Goal: Check status: Check status

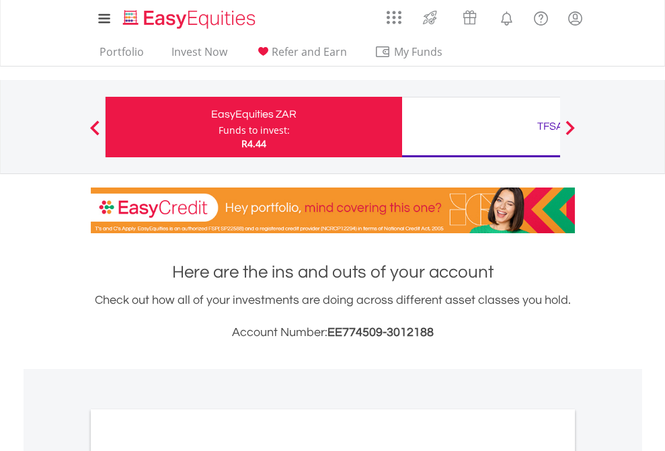
click at [218, 127] on div "Funds to invest:" at bounding box center [253, 130] width 71 height 13
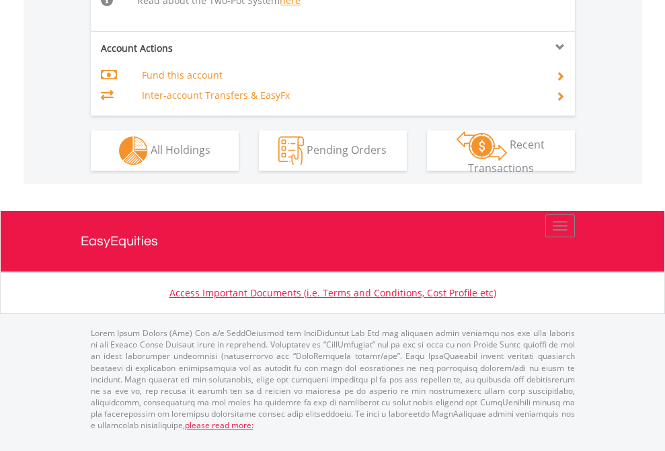
scroll to position [1448, 0]
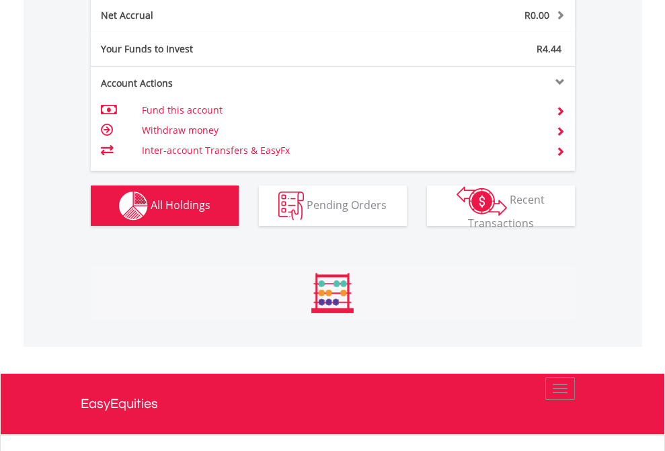
scroll to position [129, 211]
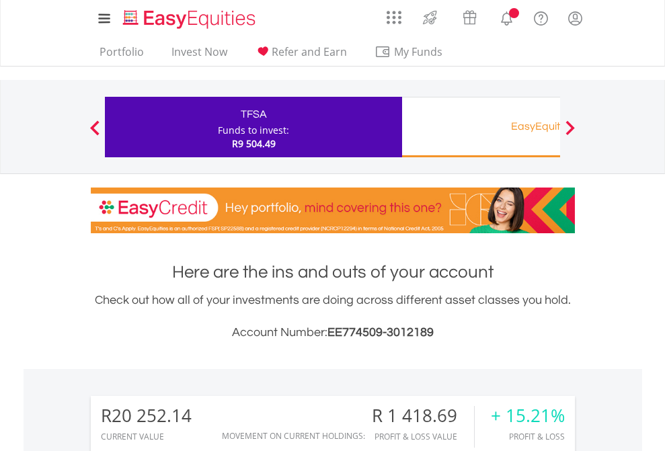
scroll to position [129, 211]
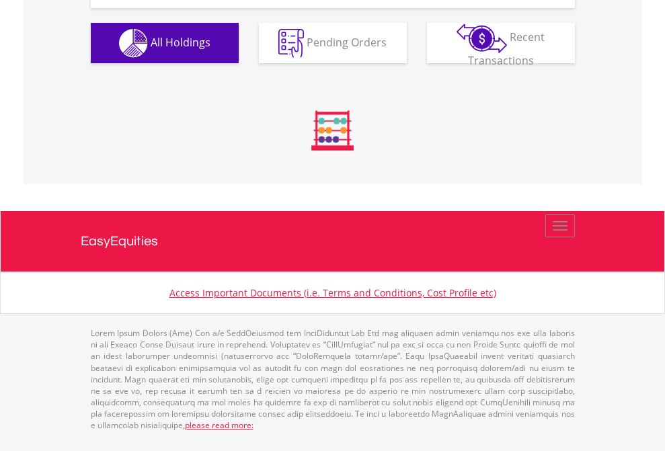
scroll to position [1548, 0]
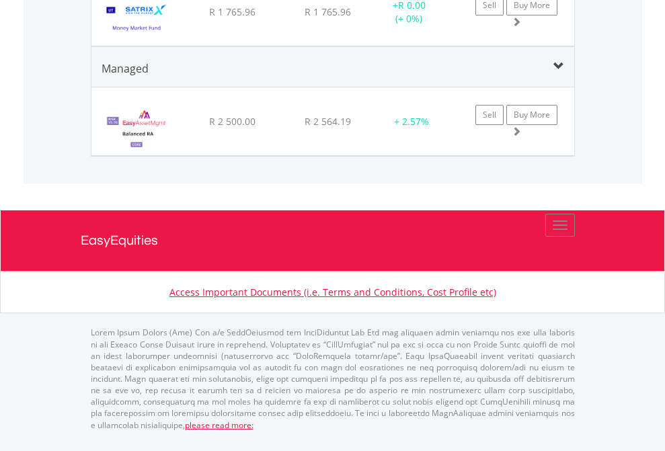
scroll to position [1681, 0]
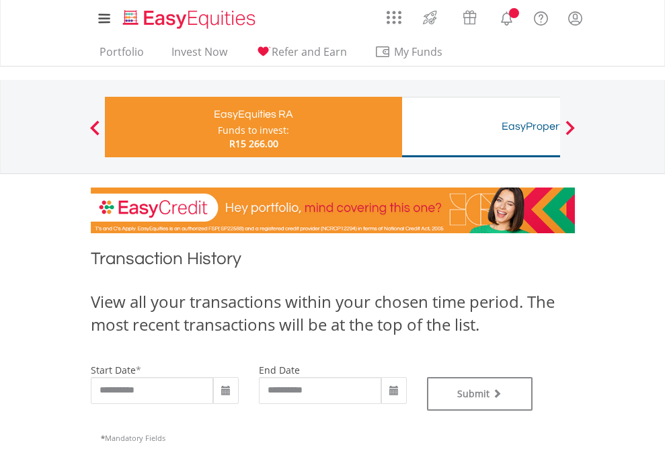
type input "**********"
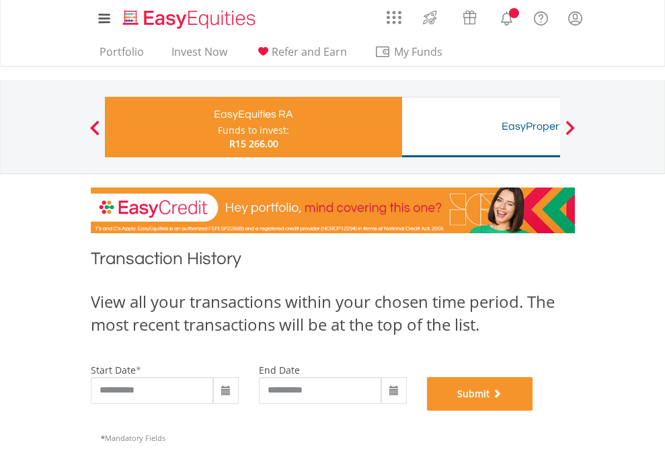
click at [533, 411] on button "Submit" at bounding box center [480, 394] width 106 height 34
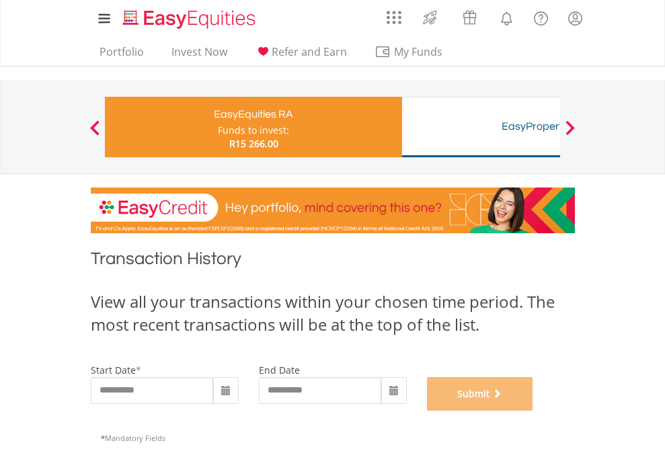
scroll to position [545, 0]
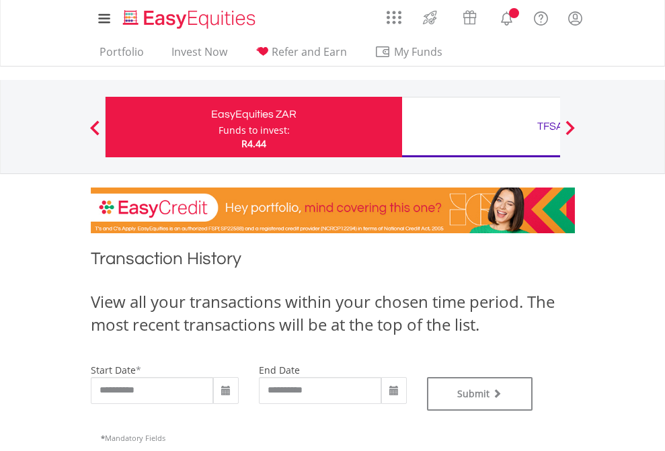
click at [481, 127] on div "TFSA" at bounding box center [550, 126] width 280 height 19
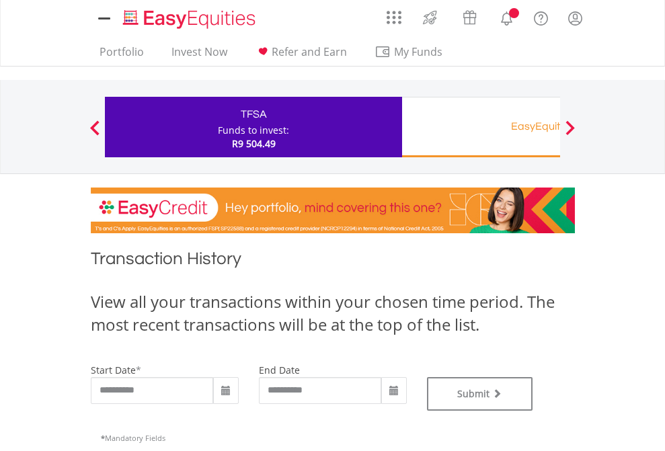
type input "**********"
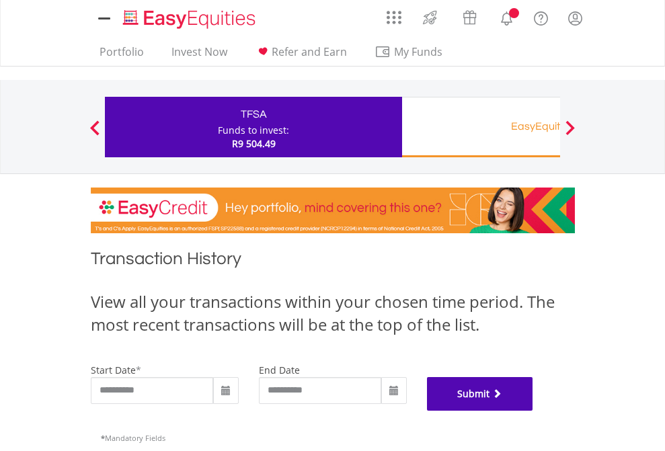
click at [533, 411] on button "Submit" at bounding box center [480, 394] width 106 height 34
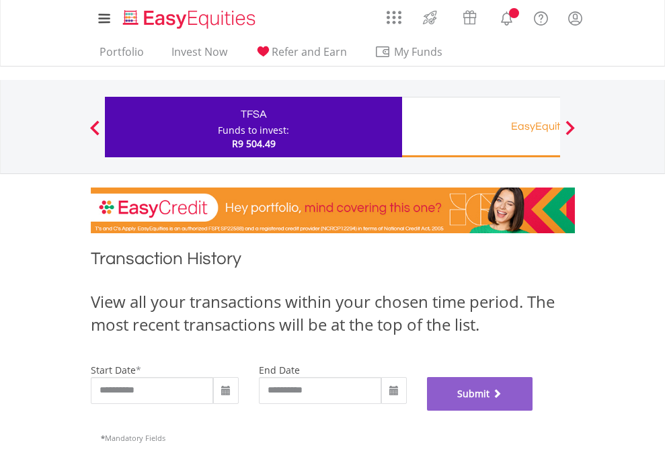
scroll to position [545, 0]
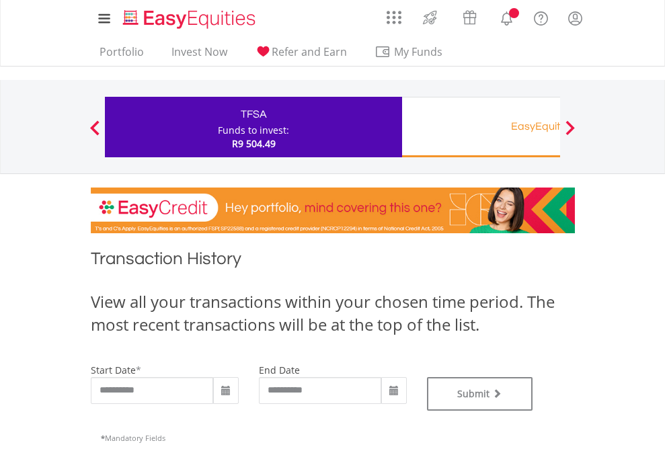
click at [481, 127] on div "EasyEquities RA" at bounding box center [550, 126] width 280 height 19
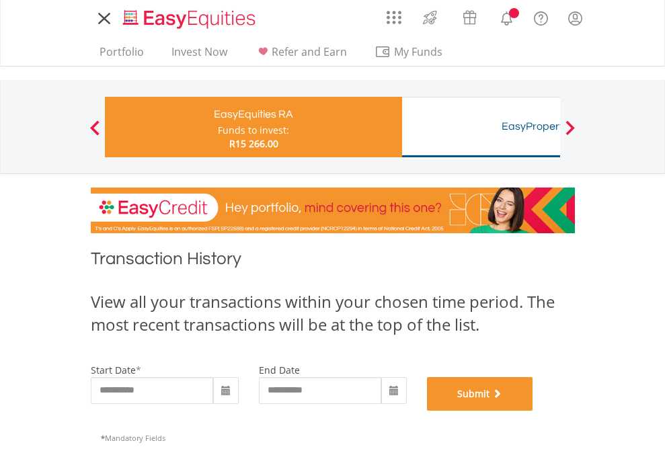
click at [533, 411] on button "Submit" at bounding box center [480, 394] width 106 height 34
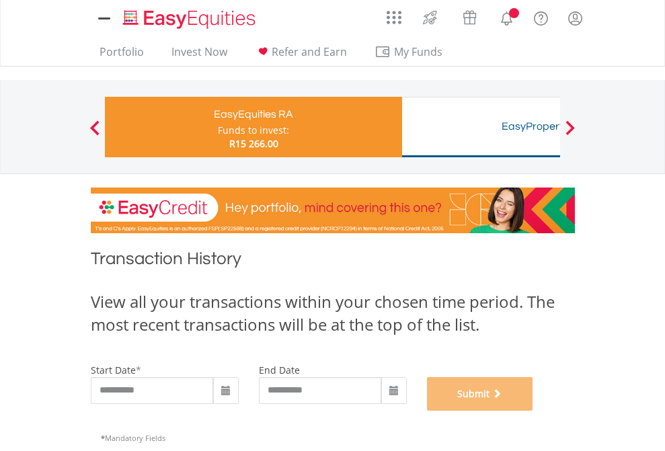
scroll to position [545, 0]
